Goal: Information Seeking & Learning: Find specific fact

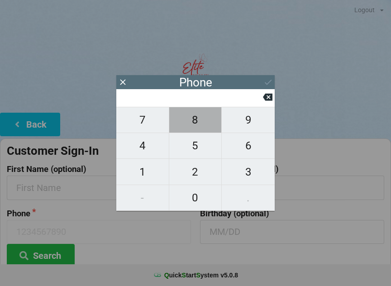
click at [198, 126] on span "8" at bounding box center [195, 119] width 52 height 19
type input "8"
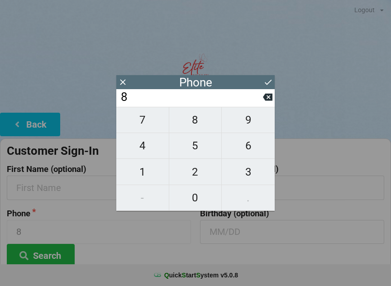
click at [251, 151] on span "6" at bounding box center [248, 145] width 53 height 19
type input "86"
click at [252, 181] on span "3" at bounding box center [248, 171] width 53 height 19
type input "863"
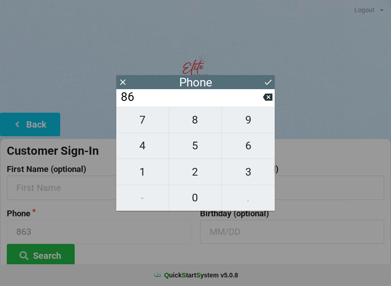
type input "863"
click at [200, 126] on span "8" at bounding box center [195, 119] width 52 height 19
type input "8638"
click at [250, 127] on span "9" at bounding box center [248, 119] width 53 height 19
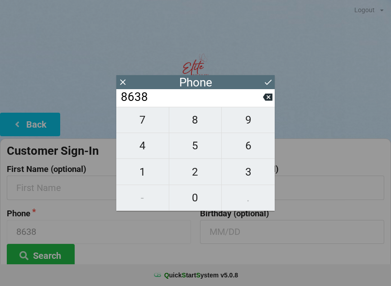
type input "86389"
click at [252, 129] on span "9" at bounding box center [248, 119] width 53 height 19
type input "863899"
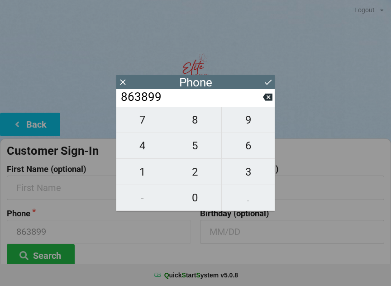
click at [196, 126] on span "8" at bounding box center [195, 119] width 52 height 19
type input "8638998"
click at [197, 127] on span "8" at bounding box center [195, 119] width 52 height 19
type input "86389988"
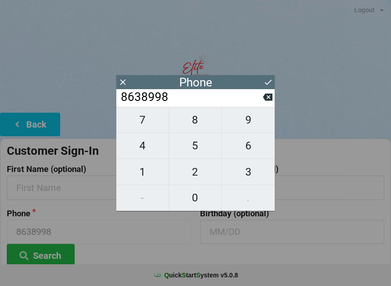
type input "86389988"
click at [250, 124] on span "9" at bounding box center [248, 119] width 53 height 19
type input "863899889"
click at [202, 127] on span "8" at bounding box center [195, 119] width 52 height 19
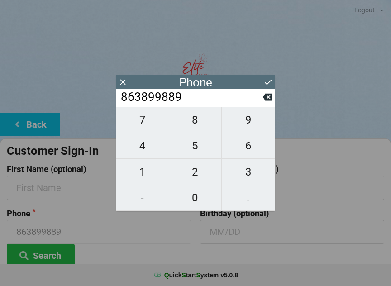
type input "8638998898"
click at [268, 79] on icon at bounding box center [267, 81] width 9 height 9
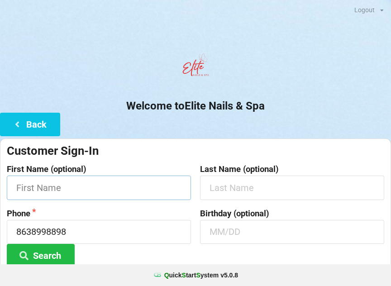
click at [57, 186] on input "text" at bounding box center [99, 187] width 184 height 24
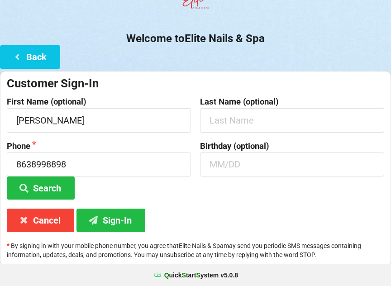
scroll to position [67, 0]
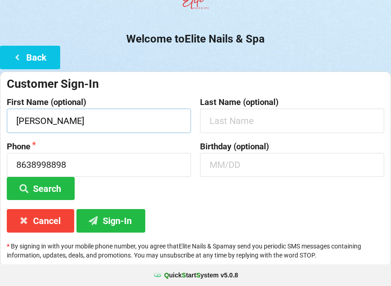
type input "[PERSON_NAME]"
click at [122, 217] on button "Sign-In" at bounding box center [110, 220] width 69 height 23
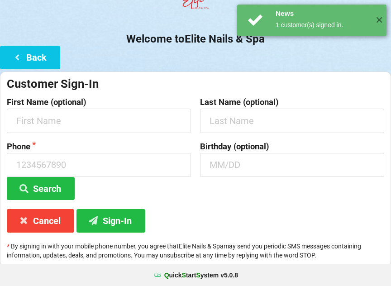
scroll to position [0, 0]
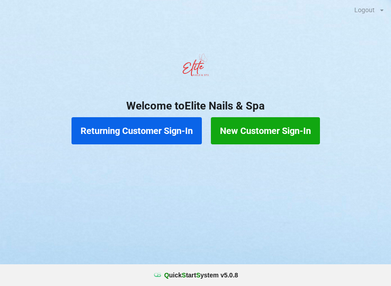
click at [118, 133] on button "Returning Customer Sign-In" at bounding box center [136, 130] width 130 height 27
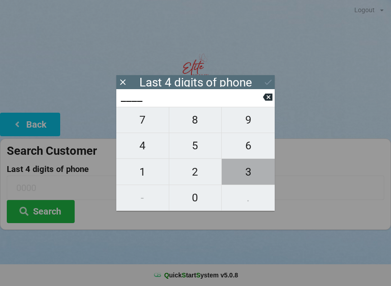
click at [253, 176] on span "3" at bounding box center [248, 171] width 53 height 19
type input "3___"
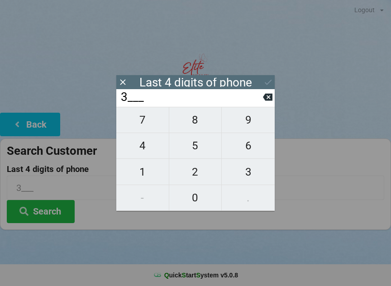
click at [248, 151] on span "6" at bounding box center [248, 145] width 53 height 19
type input "36__"
click at [269, 100] on icon at bounding box center [267, 96] width 9 height 9
click at [260, 101] on input "3___" at bounding box center [191, 97] width 143 height 14
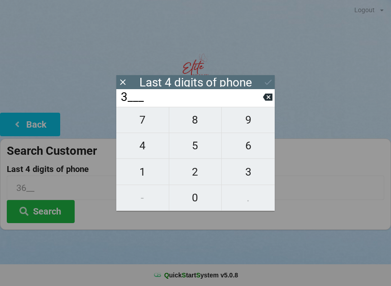
click at [266, 101] on icon at bounding box center [267, 97] width 9 height 7
click at [193, 171] on span "2" at bounding box center [195, 171] width 52 height 19
type input "2___"
click at [146, 171] on span "1" at bounding box center [142, 171] width 52 height 19
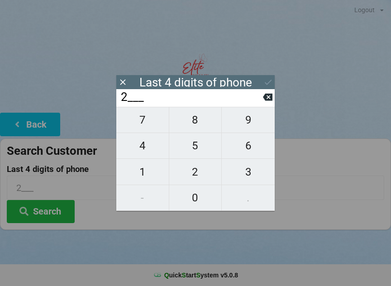
type input "21__"
click at [266, 103] on button at bounding box center [267, 97] width 9 height 12
click at [145, 155] on span "4" at bounding box center [142, 145] width 52 height 19
type input "24__"
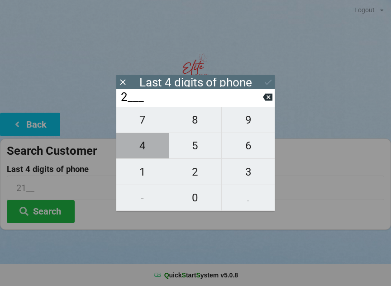
type input "24__"
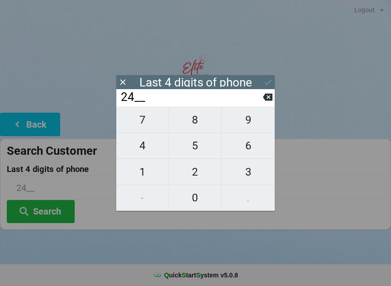
click at [145, 172] on span "1" at bounding box center [142, 171] width 52 height 19
type input "241_"
click at [196, 199] on span "0" at bounding box center [195, 197] width 52 height 19
type input "2410"
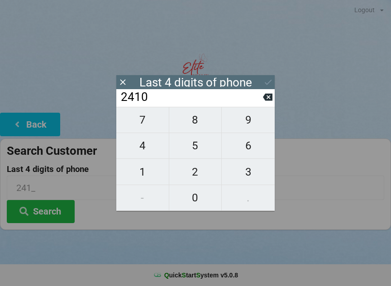
type input "2410"
click at [266, 85] on icon at bounding box center [267, 81] width 9 height 9
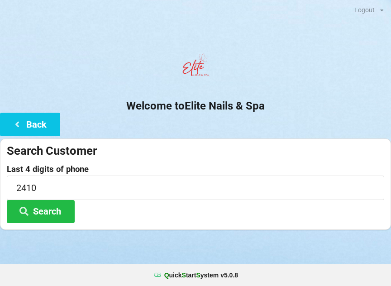
click at [54, 216] on button "Search" at bounding box center [41, 211] width 68 height 23
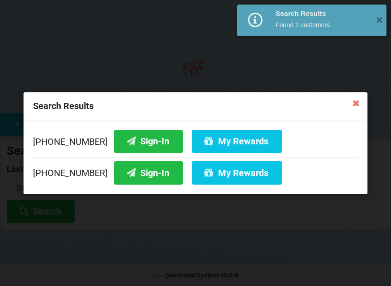
click at [137, 138] on button "Sign-In" at bounding box center [148, 140] width 69 height 23
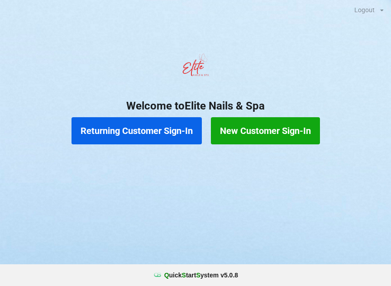
click at [113, 129] on button "Returning Customer Sign-In" at bounding box center [136, 130] width 130 height 27
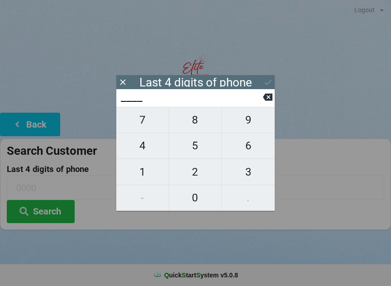
click at [146, 148] on span "4" at bounding box center [142, 145] width 52 height 19
type input "4___"
click at [197, 199] on span "0" at bounding box center [195, 197] width 52 height 19
type input "40__"
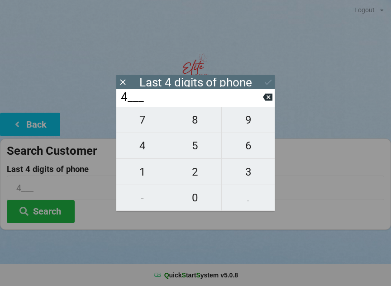
type input "40__"
click at [136, 127] on span "7" at bounding box center [142, 119] width 52 height 19
type input "407_"
click at [241, 149] on span "6" at bounding box center [248, 145] width 53 height 19
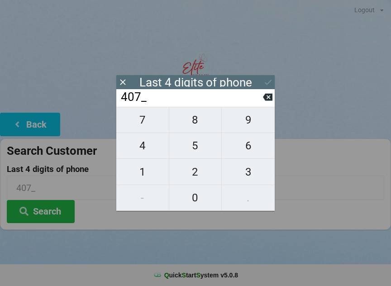
type input "4076"
click at [246, 146] on div "7 8 9 4 5 6 1 2 3 - 0 ." at bounding box center [195, 159] width 158 height 104
click at [249, 143] on div "7 8 9 4 5 6 1 2 3 - 0 ." at bounding box center [195, 159] width 158 height 104
click at [125, 82] on icon at bounding box center [122, 81] width 9 height 9
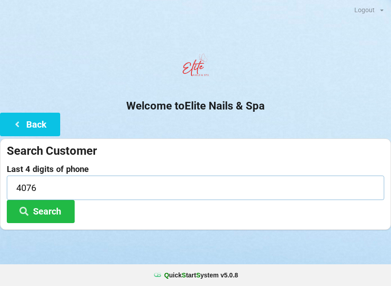
click at [51, 183] on input "4076" at bounding box center [195, 187] width 377 height 24
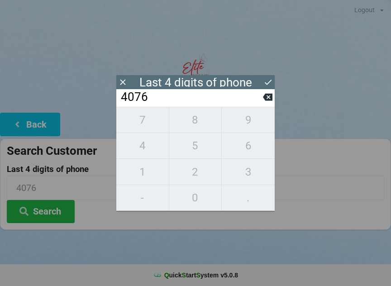
click at [268, 99] on icon at bounding box center [267, 97] width 9 height 7
click at [268, 96] on icon at bounding box center [267, 96] width 9 height 9
click at [271, 96] on icon at bounding box center [267, 96] width 9 height 9
click at [274, 94] on div "4___" at bounding box center [195, 98] width 158 height 18
click at [267, 99] on icon at bounding box center [267, 96] width 9 height 9
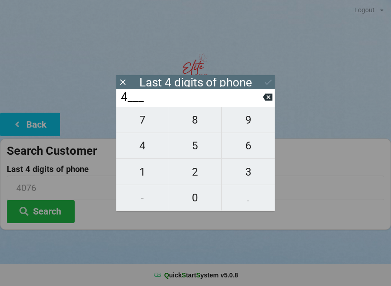
type input "____"
click at [138, 125] on span "7" at bounding box center [142, 119] width 52 height 19
type input "7___"
click at [141, 123] on span "7" at bounding box center [142, 119] width 52 height 19
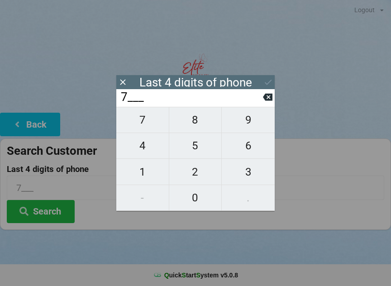
type input "77__"
click at [139, 124] on span "7" at bounding box center [142, 119] width 52 height 19
type input "777_"
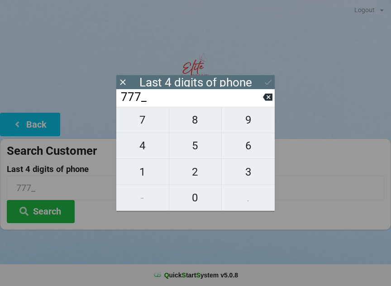
click at [139, 144] on span "4" at bounding box center [142, 145] width 52 height 19
type input "7774"
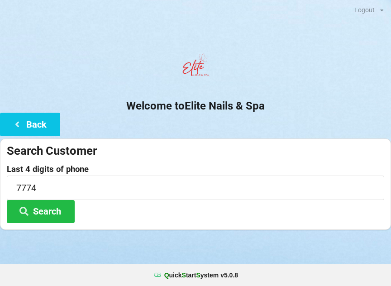
click at [40, 208] on button "Search" at bounding box center [41, 211] width 68 height 23
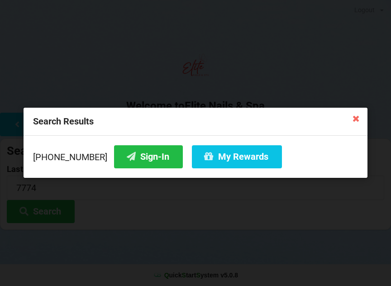
click at [354, 121] on icon at bounding box center [355, 118] width 14 height 14
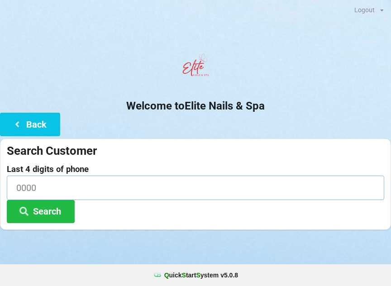
click at [49, 183] on input at bounding box center [195, 187] width 377 height 24
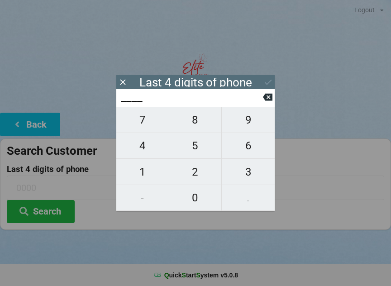
click at [137, 121] on span "7" at bounding box center [142, 119] width 52 height 19
type input "7___"
click at [138, 121] on span "7" at bounding box center [142, 119] width 52 height 19
type input "77__"
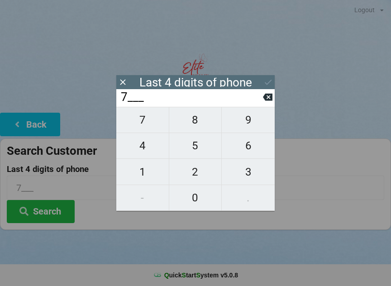
type input "77__"
click at [137, 117] on span "7" at bounding box center [142, 119] width 52 height 19
type input "777_"
click at [139, 150] on span "4" at bounding box center [142, 145] width 52 height 19
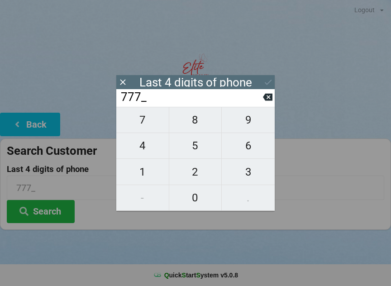
type input "7774"
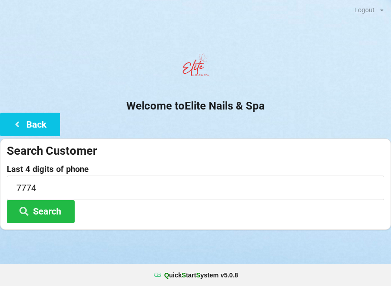
click at [41, 212] on button "Search" at bounding box center [41, 211] width 68 height 23
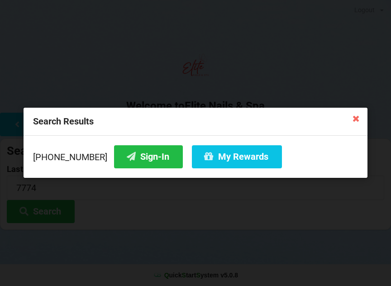
click at [57, 122] on div "Search Results" at bounding box center [196, 122] width 344 height 28
click at [356, 119] on icon at bounding box center [355, 118] width 14 height 14
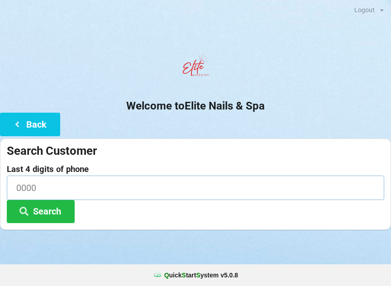
click at [51, 184] on input at bounding box center [195, 187] width 377 height 24
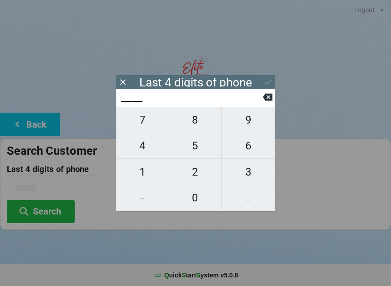
click at [141, 147] on span "4" at bounding box center [142, 145] width 52 height 19
type input "4___"
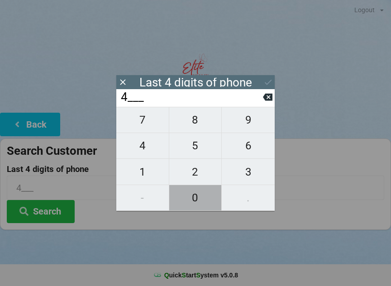
click at [192, 197] on span "0" at bounding box center [195, 197] width 52 height 19
type input "40__"
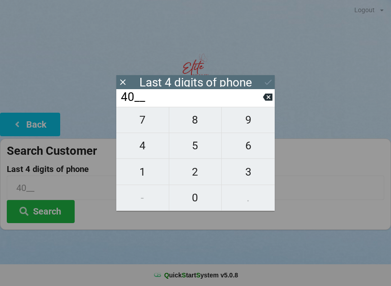
click at [139, 172] on span "1" at bounding box center [142, 171] width 52 height 19
type input "401_"
click at [263, 98] on icon at bounding box center [267, 96] width 9 height 9
click at [266, 95] on icon at bounding box center [267, 96] width 9 height 9
click at [264, 97] on icon at bounding box center [267, 96] width 9 height 9
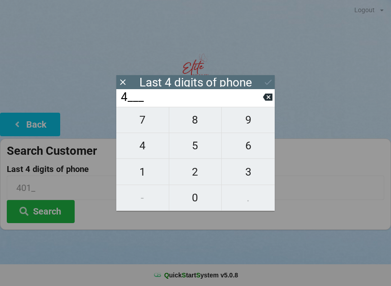
type input "____"
click at [264, 97] on icon at bounding box center [267, 96] width 9 height 9
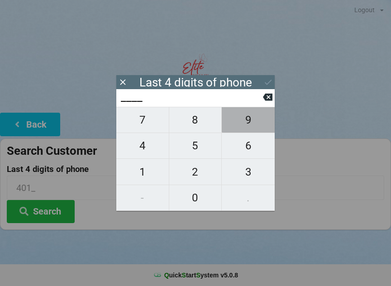
click at [249, 125] on span "9" at bounding box center [248, 119] width 53 height 19
type input "9___"
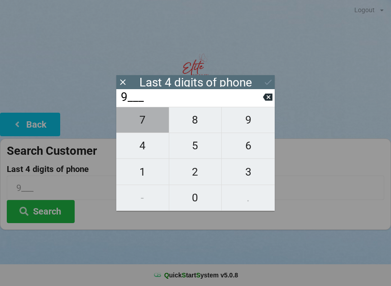
click at [140, 124] on span "7" at bounding box center [142, 119] width 52 height 19
type input "97__"
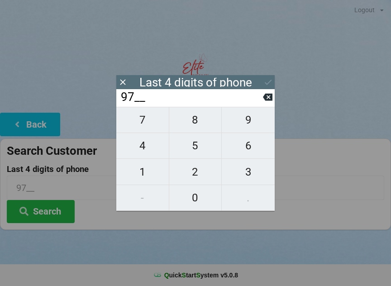
click at [195, 200] on span "0" at bounding box center [195, 197] width 52 height 19
type input "970_"
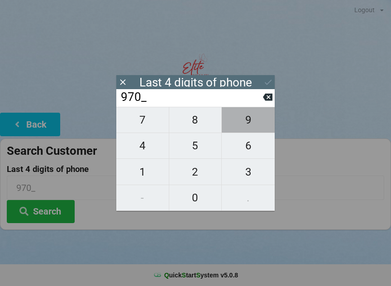
click at [246, 120] on span "9" at bounding box center [248, 119] width 53 height 19
type input "9709"
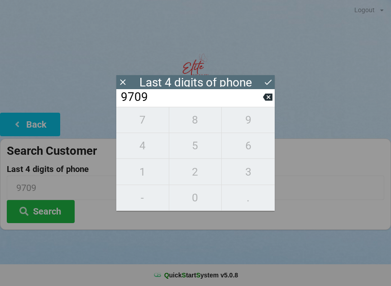
click at [49, 209] on button "Search" at bounding box center [41, 211] width 68 height 23
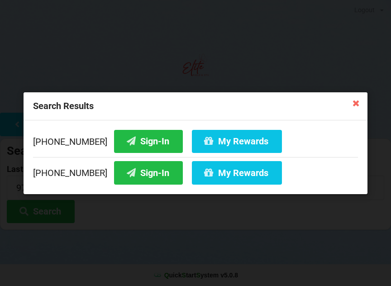
click at [136, 142] on button "Sign-In" at bounding box center [148, 140] width 69 height 23
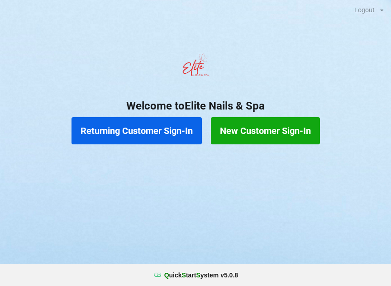
click at [151, 128] on button "Returning Customer Sign-In" at bounding box center [136, 130] width 130 height 27
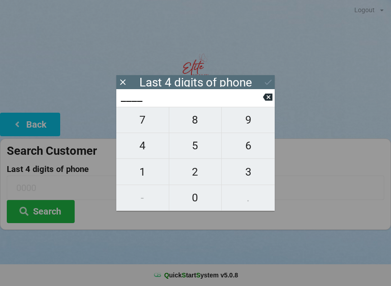
click at [249, 120] on span "9" at bounding box center [248, 119] width 53 height 19
type input "9___"
click at [143, 127] on span "7" at bounding box center [142, 119] width 52 height 19
type input "97__"
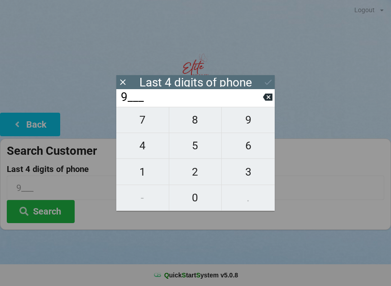
type input "97__"
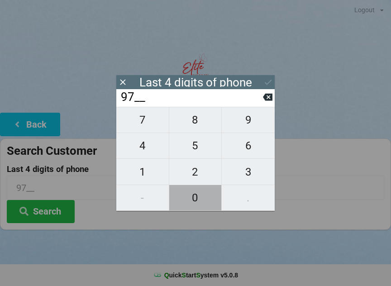
click at [191, 200] on span "0" at bounding box center [195, 197] width 52 height 19
type input "970_"
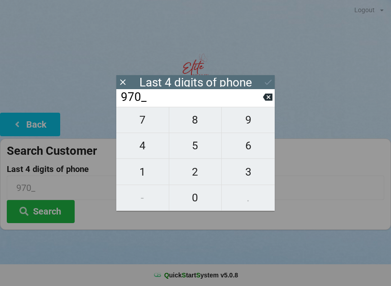
click at [244, 120] on span "9" at bounding box center [248, 119] width 53 height 19
type input "9709"
click at [269, 81] on icon at bounding box center [267, 81] width 9 height 9
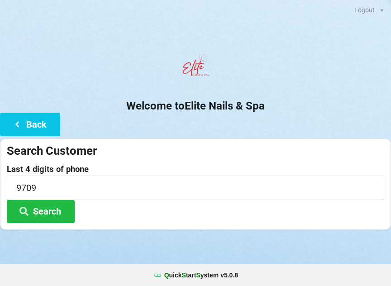
click at [51, 209] on button "Search" at bounding box center [41, 211] width 68 height 23
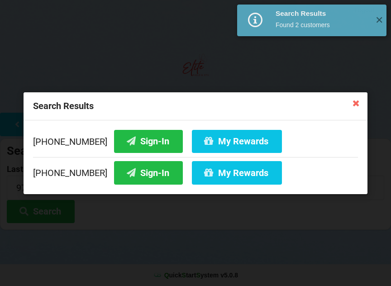
click at [133, 141] on button "Sign-In" at bounding box center [148, 140] width 69 height 23
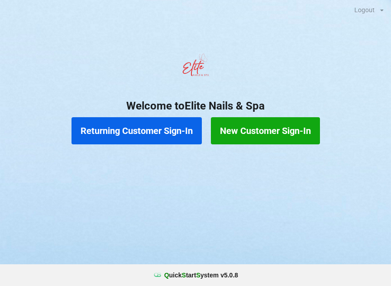
click at [274, 137] on button "New Customer Sign-In" at bounding box center [265, 130] width 109 height 27
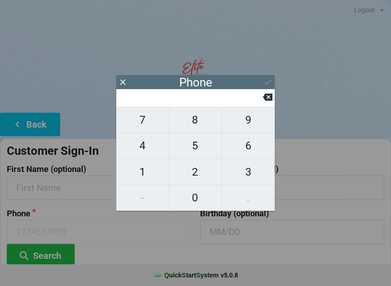
click at [152, 118] on span "7" at bounding box center [142, 119] width 52 height 19
type input "7"
click at [196, 150] on span "5" at bounding box center [195, 145] width 52 height 19
type input "75"
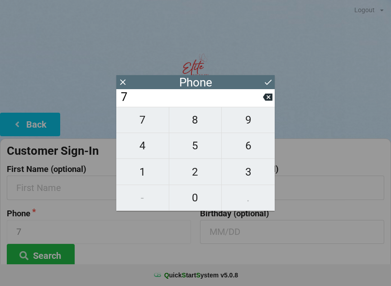
type input "75"
click at [154, 148] on span "4" at bounding box center [142, 145] width 52 height 19
type input "754"
click at [200, 173] on span "2" at bounding box center [195, 171] width 52 height 19
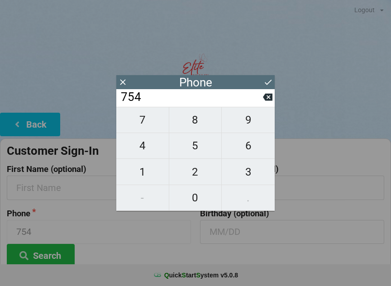
type input "7542"
click at [253, 171] on span "3" at bounding box center [248, 171] width 53 height 19
type input "75423"
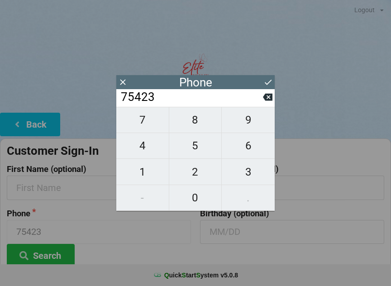
click at [258, 147] on span "6" at bounding box center [248, 145] width 53 height 19
type input "754236"
click at [146, 148] on span "4" at bounding box center [142, 145] width 52 height 19
type input "7542364"
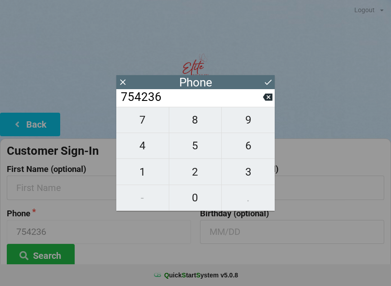
type input "7542364"
click at [200, 143] on span "5" at bounding box center [195, 145] width 52 height 19
type input "75423645"
click at [202, 174] on span "2" at bounding box center [195, 171] width 52 height 19
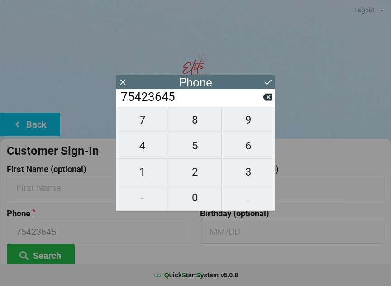
type input "754236452"
click at [201, 194] on span "0" at bounding box center [195, 197] width 52 height 19
type input "7542364520"
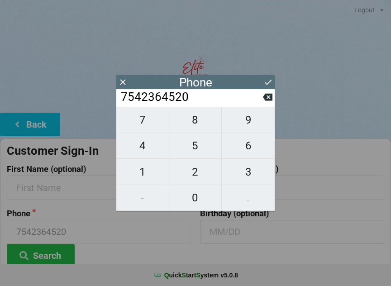
click at [265, 77] on icon at bounding box center [267, 81] width 9 height 9
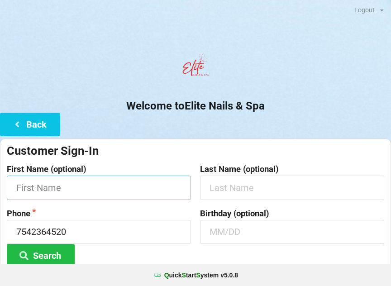
click at [136, 180] on input "text" at bounding box center [99, 187] width 184 height 24
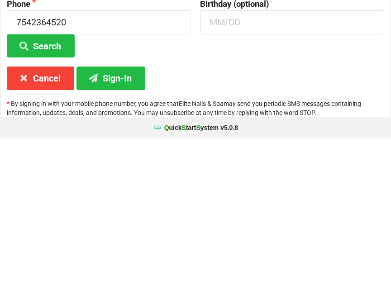
scroll to position [67, 0]
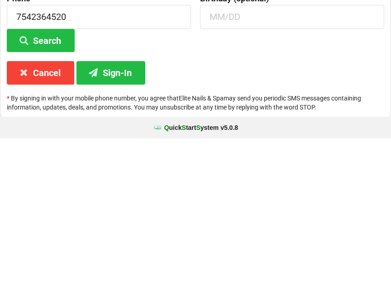
type input "Cece"
click at [136, 208] on button "Sign-In" at bounding box center [110, 219] width 69 height 23
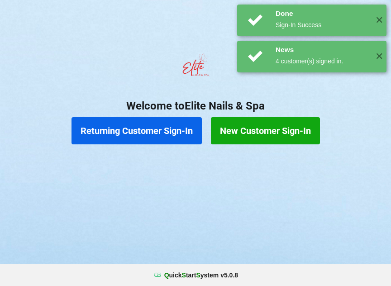
scroll to position [0, 0]
click at [136, 227] on div "Logout Logout Sign-In Welcome to Elite Nails & Spa Returning Customer Sign-In N…" at bounding box center [195, 143] width 391 height 286
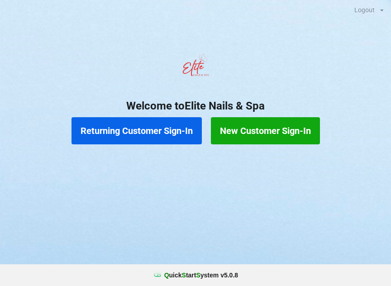
click at [172, 128] on button "Returning Customer Sign-In" at bounding box center [136, 130] width 130 height 27
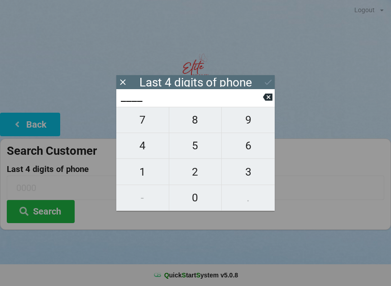
click at [199, 175] on span "2" at bounding box center [195, 171] width 52 height 19
type input "2___"
click at [248, 149] on span "6" at bounding box center [248, 145] width 53 height 19
type input "26__"
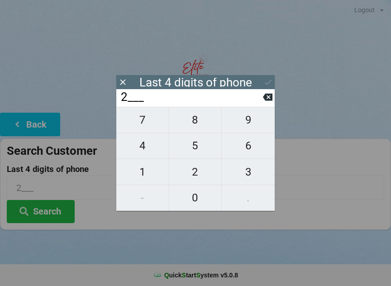
type input "26__"
click at [151, 121] on span "7" at bounding box center [142, 119] width 52 height 19
type input "267_"
click at [194, 128] on span "8" at bounding box center [195, 119] width 52 height 19
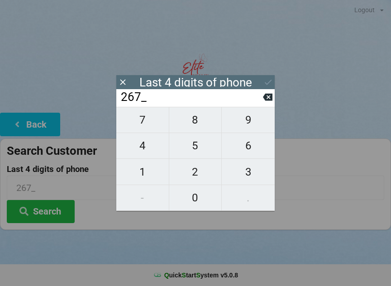
type input "2678"
click at [269, 76] on button at bounding box center [267, 82] width 9 height 12
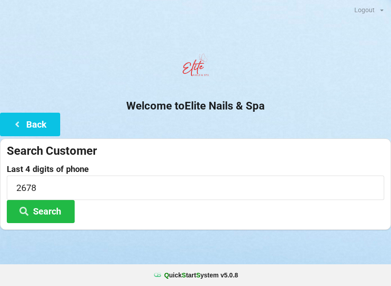
click at [53, 216] on button "Search" at bounding box center [41, 211] width 68 height 23
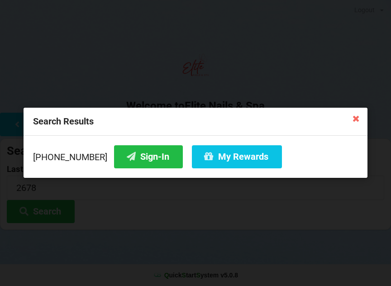
click at [230, 167] on button "My Rewards" at bounding box center [237, 156] width 90 height 23
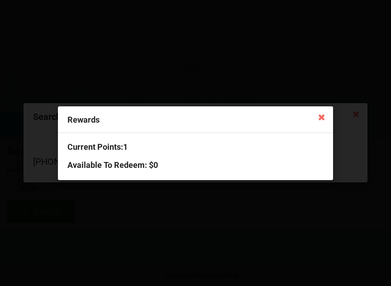
click at [317, 115] on icon at bounding box center [321, 116] width 14 height 14
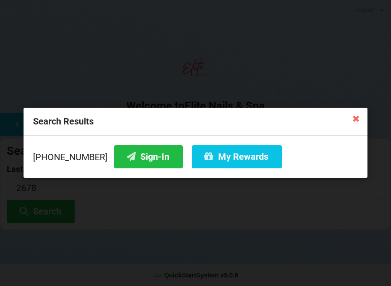
click at [142, 156] on button "Sign-In" at bounding box center [148, 156] width 69 height 23
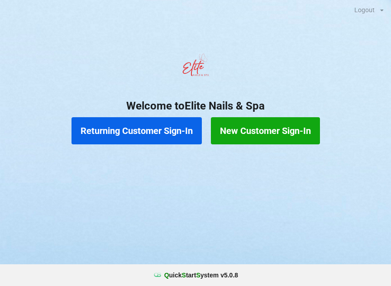
click at [117, 129] on button "Returning Customer Sign-In" at bounding box center [136, 130] width 130 height 27
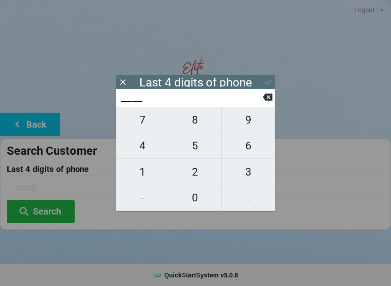
click at [141, 126] on span "7" at bounding box center [142, 119] width 52 height 19
type input "7___"
click at [248, 180] on span "3" at bounding box center [248, 171] width 53 height 19
type input "73__"
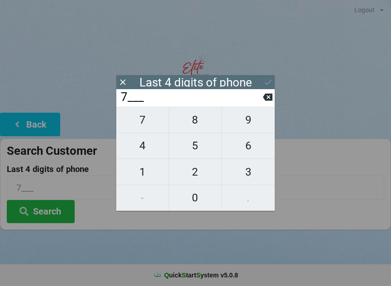
type input "73__"
click at [148, 144] on span "4" at bounding box center [142, 145] width 52 height 19
type input "734_"
click at [149, 170] on span "1" at bounding box center [142, 171] width 52 height 19
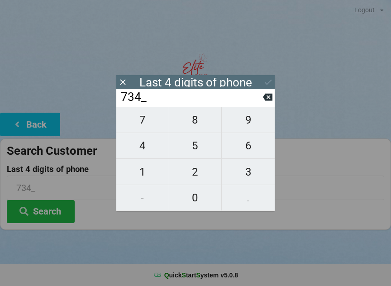
type input "7341"
click at [208, 233] on div at bounding box center [195, 241] width 391 height 23
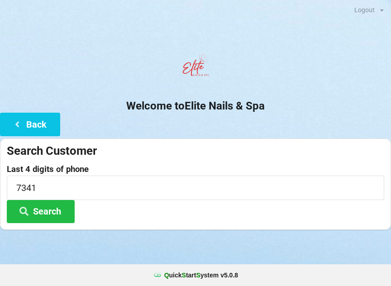
click at [68, 209] on button "Search" at bounding box center [41, 211] width 68 height 23
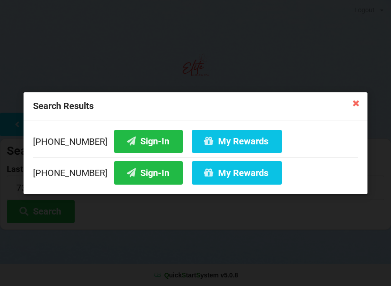
click at [151, 169] on button "Sign-In" at bounding box center [148, 172] width 69 height 23
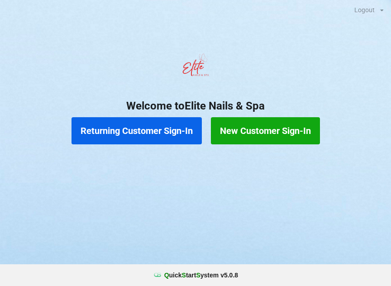
click at [292, 126] on button "New Customer Sign-In" at bounding box center [265, 130] width 109 height 27
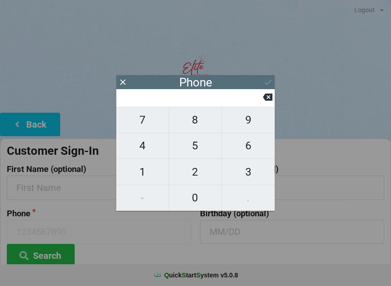
click at [198, 174] on span "2" at bounding box center [195, 171] width 52 height 19
type input "2"
click at [250, 173] on span "3" at bounding box center [248, 171] width 53 height 19
type input "23"
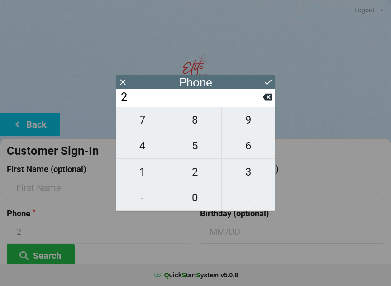
type input "23"
click at [250, 122] on span "9" at bounding box center [248, 119] width 53 height 19
type input "239"
click at [148, 151] on span "4" at bounding box center [142, 145] width 52 height 19
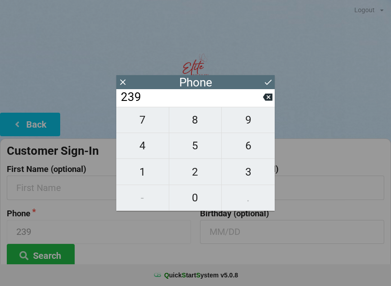
type input "2394"
click at [243, 176] on span "3" at bounding box center [248, 171] width 53 height 19
type input "23943"
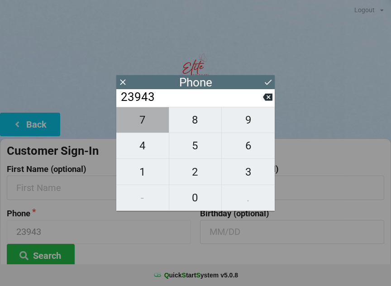
click at [148, 123] on span "7" at bounding box center [142, 119] width 52 height 19
type input "239437"
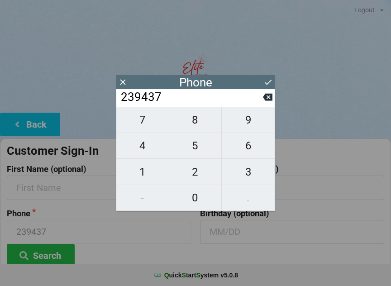
click at [270, 96] on icon at bounding box center [267, 96] width 9 height 9
click at [266, 99] on icon at bounding box center [267, 97] width 9 height 7
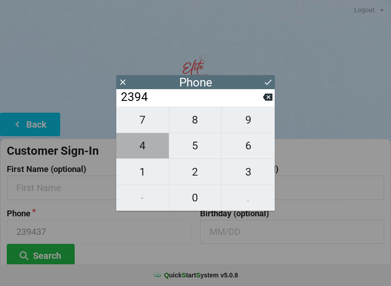
click at [136, 149] on span "4" at bounding box center [142, 145] width 52 height 19
type input "23944"
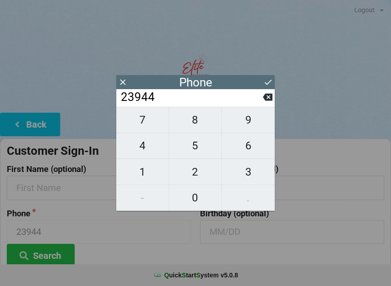
click at [249, 175] on span "3" at bounding box center [248, 171] width 53 height 19
type input "239443"
click at [147, 122] on span "7" at bounding box center [142, 119] width 52 height 19
type input "2394437"
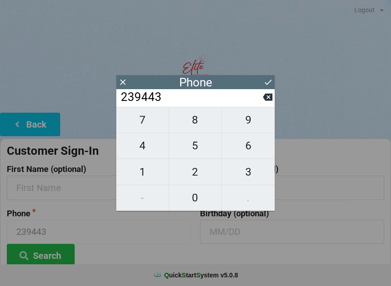
type input "2394437"
click at [144, 123] on span "7" at bounding box center [142, 119] width 52 height 19
type input "23944377"
click at [142, 125] on span "7" at bounding box center [142, 119] width 52 height 19
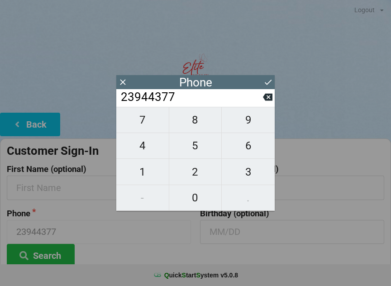
type input "239443777"
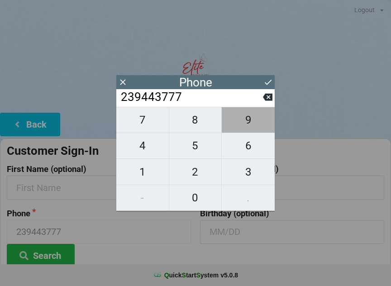
click at [248, 122] on span "9" at bounding box center [248, 119] width 53 height 19
type input "2394437779"
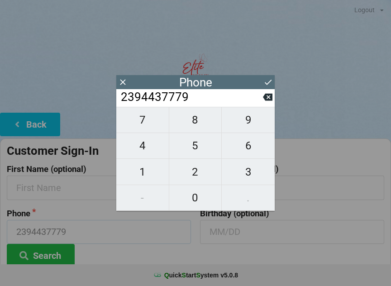
click at [168, 228] on input "2394437779" at bounding box center [99, 232] width 184 height 24
click at [272, 76] on button at bounding box center [267, 82] width 9 height 12
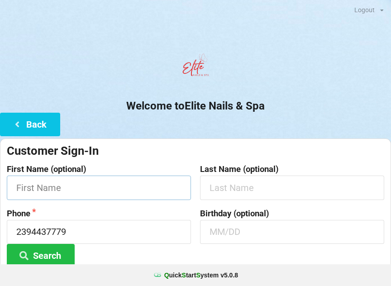
click at [75, 181] on input "text" at bounding box center [99, 187] width 184 height 24
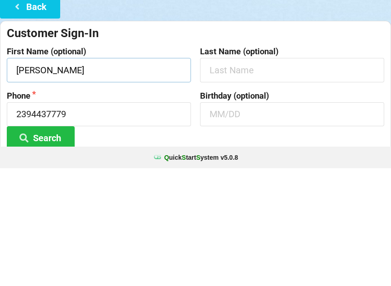
type input "[PERSON_NAME]"
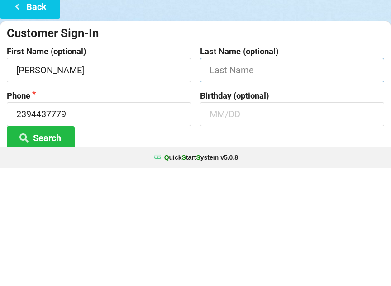
click at [270, 175] on input "text" at bounding box center [292, 187] width 184 height 24
type input "Higham"
click at [251, 220] on input "text" at bounding box center [292, 232] width 184 height 24
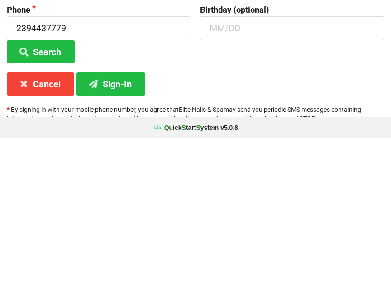
click at [116, 220] on button "Sign-In" at bounding box center [110, 231] width 69 height 23
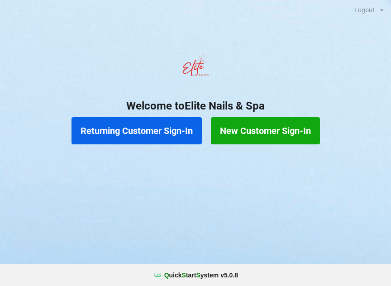
click at [144, 127] on button "Returning Customer Sign-In" at bounding box center [136, 130] width 130 height 27
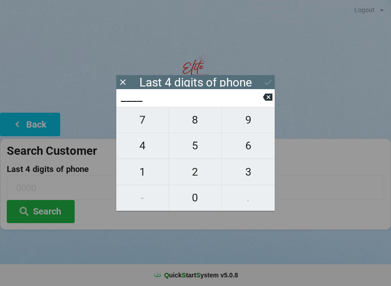
click at [195, 125] on span "8" at bounding box center [195, 119] width 52 height 19
type input "8___"
click at [247, 150] on span "6" at bounding box center [248, 145] width 53 height 19
type input "86__"
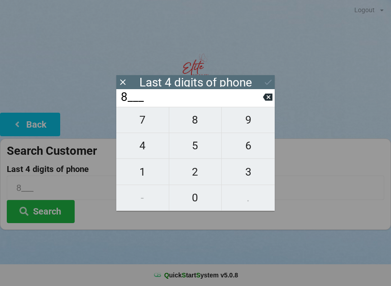
type input "86__"
click at [248, 174] on span "3" at bounding box center [248, 171] width 53 height 19
type input "863_"
click at [267, 99] on icon at bounding box center [267, 97] width 9 height 7
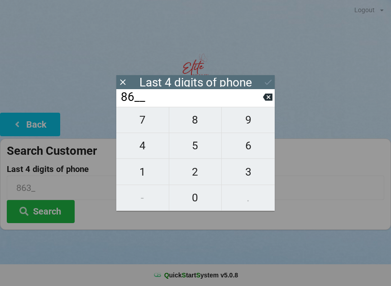
click at [262, 104] on input "86__" at bounding box center [191, 97] width 143 height 14
click at [263, 101] on icon at bounding box center [267, 96] width 9 height 9
click at [266, 101] on icon at bounding box center [267, 97] width 9 height 7
click at [199, 174] on span "2" at bounding box center [195, 171] width 52 height 19
type input "2___"
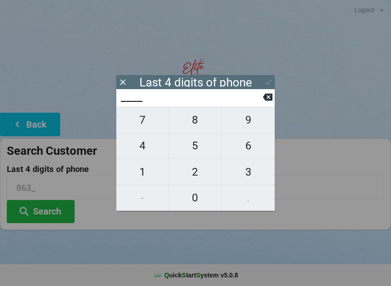
type input "2___"
click at [247, 172] on span "3" at bounding box center [248, 171] width 53 height 19
type input "23__"
click at [265, 99] on icon at bounding box center [267, 97] width 9 height 7
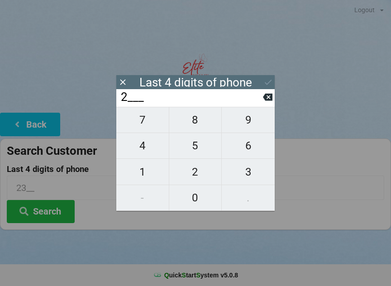
click at [197, 128] on span "8" at bounding box center [195, 119] width 52 height 19
type input "28__"
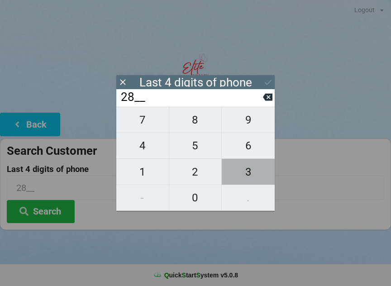
click at [251, 179] on span "3" at bounding box center [248, 171] width 53 height 19
type input "283_"
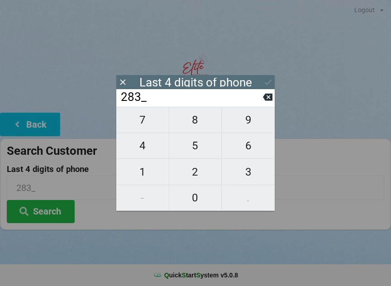
click at [146, 150] on span "4" at bounding box center [142, 145] width 52 height 19
type input "2834"
click at [49, 213] on button "Search" at bounding box center [41, 211] width 68 height 23
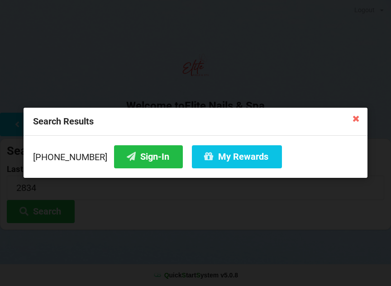
click at [137, 155] on button "Sign-In" at bounding box center [148, 156] width 69 height 23
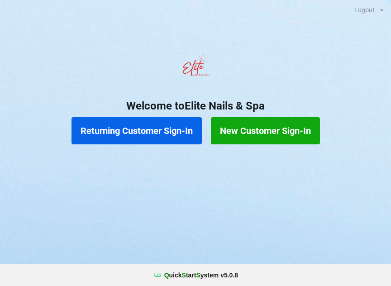
click at [143, 132] on button "Returning Customer Sign-In" at bounding box center [136, 130] width 130 height 27
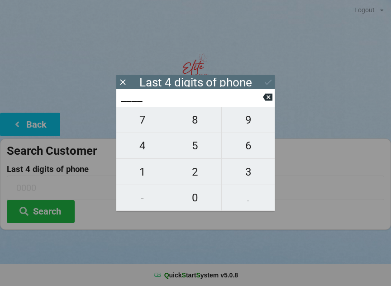
click at [147, 122] on span "7" at bounding box center [142, 119] width 52 height 19
type input "7___"
click at [142, 119] on span "7" at bounding box center [142, 119] width 52 height 19
type input "77__"
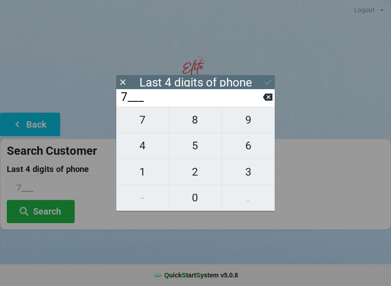
type input "77__"
click at [142, 118] on span "7" at bounding box center [142, 119] width 52 height 19
type input "777_"
click at [141, 146] on span "4" at bounding box center [142, 145] width 52 height 19
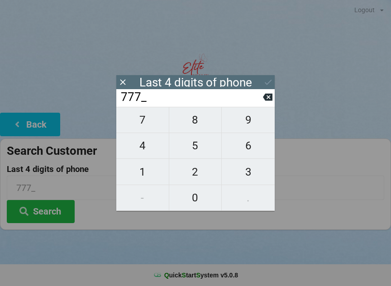
type input "7774"
click at [38, 213] on button "Search" at bounding box center [41, 211] width 68 height 23
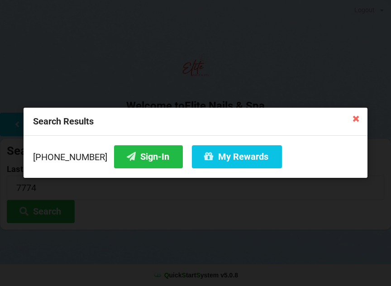
click at [354, 118] on icon at bounding box center [355, 118] width 14 height 14
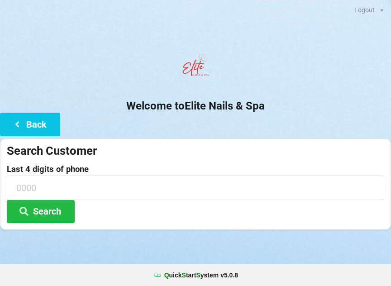
click at [30, 127] on button "Back" at bounding box center [30, 124] width 60 height 23
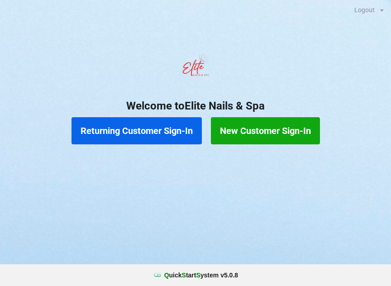
click at [280, 129] on button "New Customer Sign-In" at bounding box center [265, 130] width 109 height 27
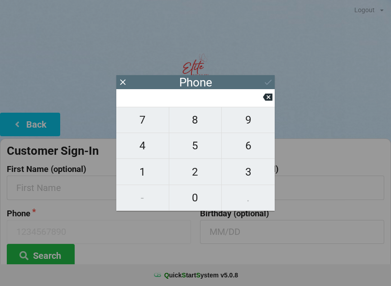
click at [150, 144] on span "4" at bounding box center [142, 145] width 52 height 19
type input "4"
click at [202, 198] on span "0" at bounding box center [195, 197] width 52 height 19
type input "40"
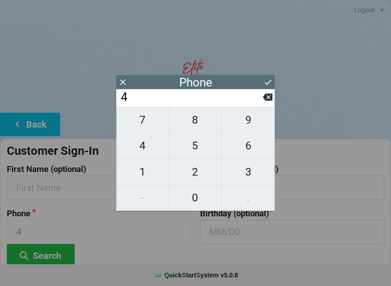
type input "40"
click at [142, 123] on span "7" at bounding box center [142, 119] width 52 height 19
type input "407"
click at [245, 151] on span "6" at bounding box center [248, 145] width 53 height 19
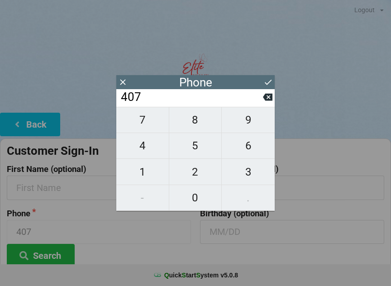
type input "4076"
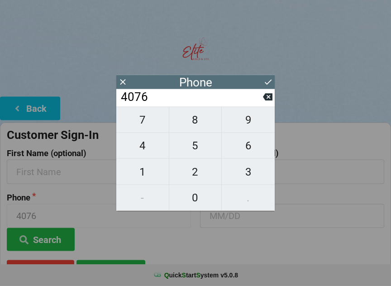
scroll to position [17, 0]
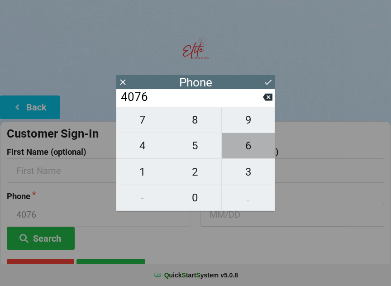
click at [250, 151] on span "6" at bounding box center [248, 145] width 53 height 19
type input "40766"
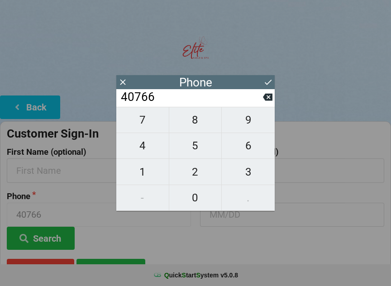
click at [246, 147] on span "6" at bounding box center [248, 145] width 53 height 19
type input "407666"
click at [145, 122] on span "7" at bounding box center [142, 119] width 52 height 19
type input "4076667"
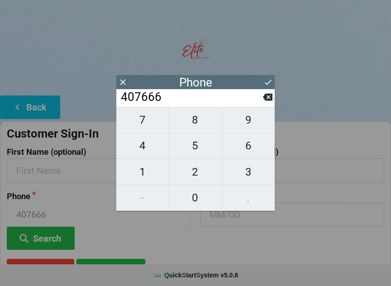
type input "4076667"
click at [142, 123] on span "7" at bounding box center [142, 119] width 52 height 19
type input "40766677"
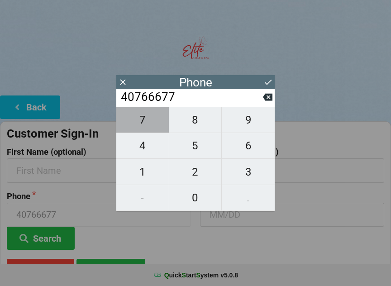
click at [143, 124] on span "7" at bounding box center [142, 119] width 52 height 19
type input "407666777"
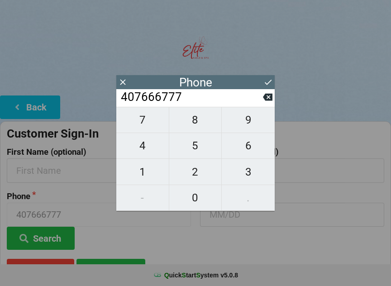
click at [144, 146] on span "4" at bounding box center [142, 145] width 52 height 19
type input "4076667774"
click at [51, 168] on input "text" at bounding box center [99, 170] width 184 height 24
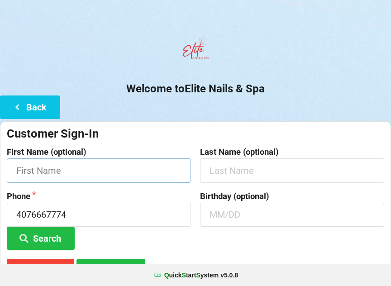
scroll to position [17, 0]
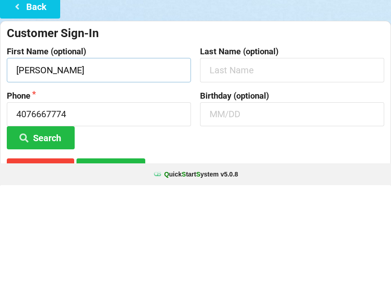
type input "[PERSON_NAME]"
click at [249, 203] on input "text" at bounding box center [292, 215] width 184 height 24
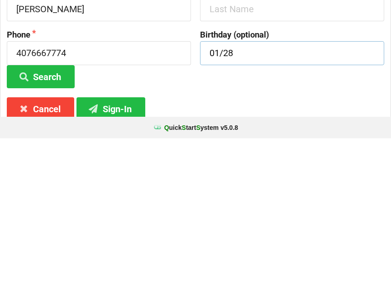
scroll to position [67, 0]
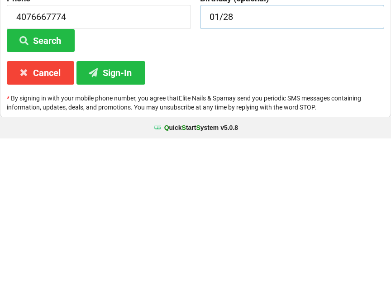
type input "01/28"
click at [111, 208] on button "Sign-In" at bounding box center [110, 219] width 69 height 23
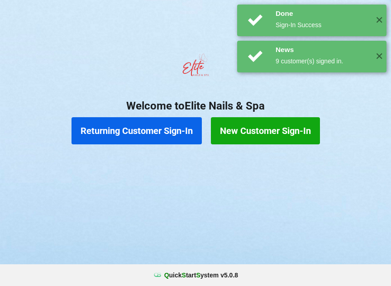
scroll to position [0, 0]
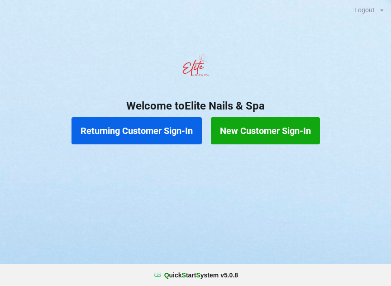
click at [130, 128] on button "Returning Customer Sign-In" at bounding box center [136, 130] width 130 height 27
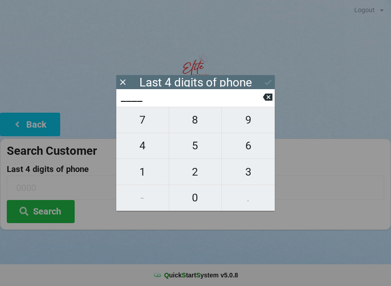
click at [145, 122] on span "7" at bounding box center [142, 119] width 52 height 19
type input "7___"
click at [142, 121] on span "7" at bounding box center [142, 119] width 52 height 19
type input "77__"
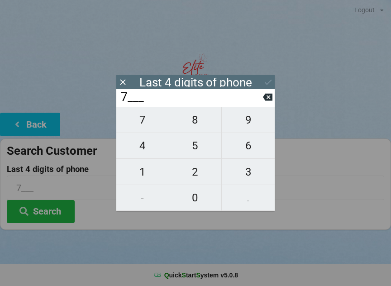
type input "77__"
click at [142, 121] on span "7" at bounding box center [142, 119] width 52 height 19
type input "777_"
click at [146, 146] on span "4" at bounding box center [142, 145] width 52 height 19
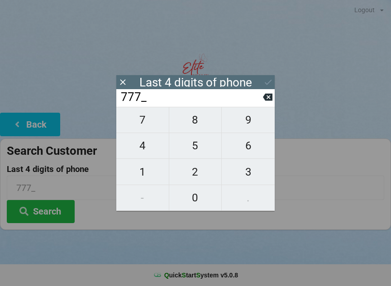
type input "7774"
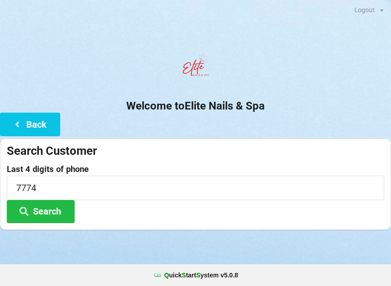
click at [49, 213] on button "Search" at bounding box center [41, 211] width 68 height 23
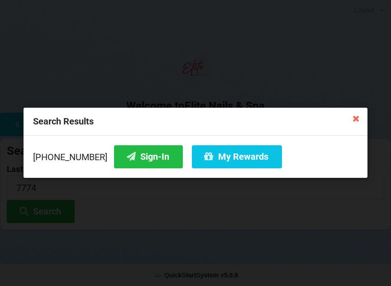
click at [357, 119] on icon at bounding box center [355, 118] width 14 height 14
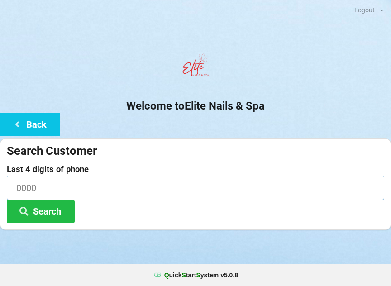
click at [33, 183] on input at bounding box center [195, 187] width 377 height 24
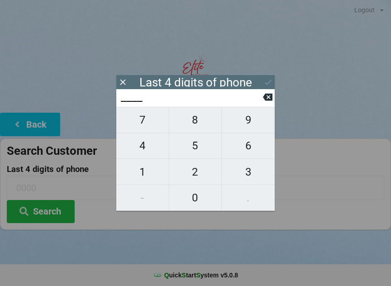
click at [189, 191] on span "0" at bounding box center [195, 197] width 52 height 19
click at [138, 151] on span "4" at bounding box center [142, 145] width 52 height 19
click at [143, 124] on span "7" at bounding box center [142, 119] width 52 height 19
click at [248, 142] on span "6" at bounding box center [248, 145] width 53 height 19
click at [350, 192] on input "0476" at bounding box center [195, 187] width 377 height 24
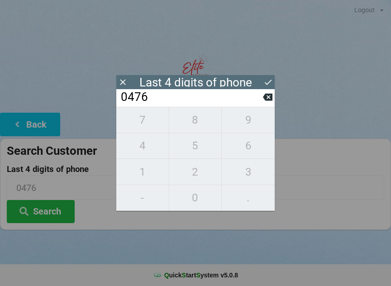
click at [54, 211] on button "Search" at bounding box center [41, 211] width 68 height 23
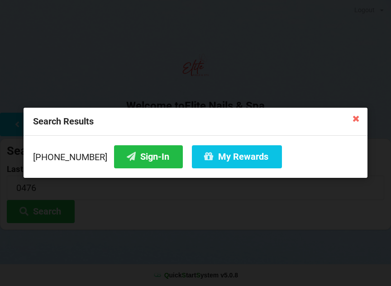
click at [132, 164] on button "Sign-In" at bounding box center [148, 156] width 69 height 23
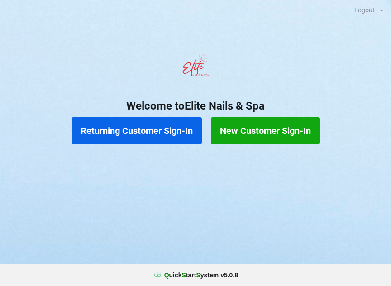
click at [166, 123] on button "Returning Customer Sign-In" at bounding box center [136, 130] width 130 height 27
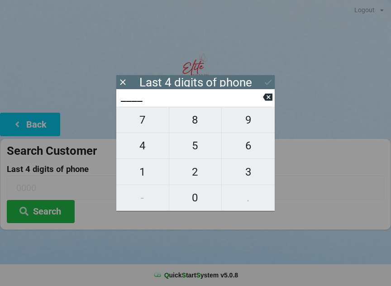
click at [201, 196] on span "0" at bounding box center [195, 197] width 52 height 19
click at [143, 139] on button "4" at bounding box center [142, 146] width 53 height 26
click at [146, 123] on span "7" at bounding box center [142, 119] width 52 height 19
click at [254, 141] on span "6" at bounding box center [248, 145] width 53 height 19
click at [53, 211] on button "Search" at bounding box center [41, 211] width 68 height 23
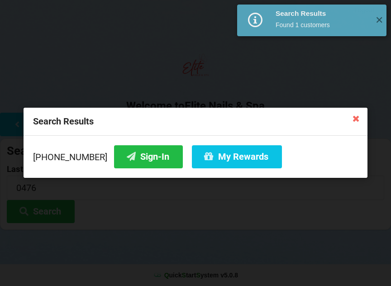
click at [236, 153] on button "My Rewards" at bounding box center [237, 156] width 90 height 23
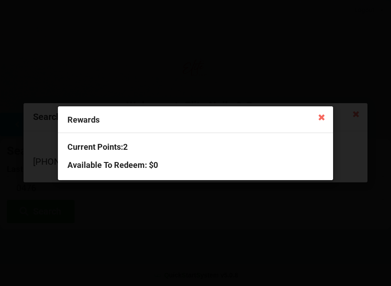
click at [314, 123] on icon at bounding box center [321, 116] width 14 height 14
